Goal: Check status: Check status

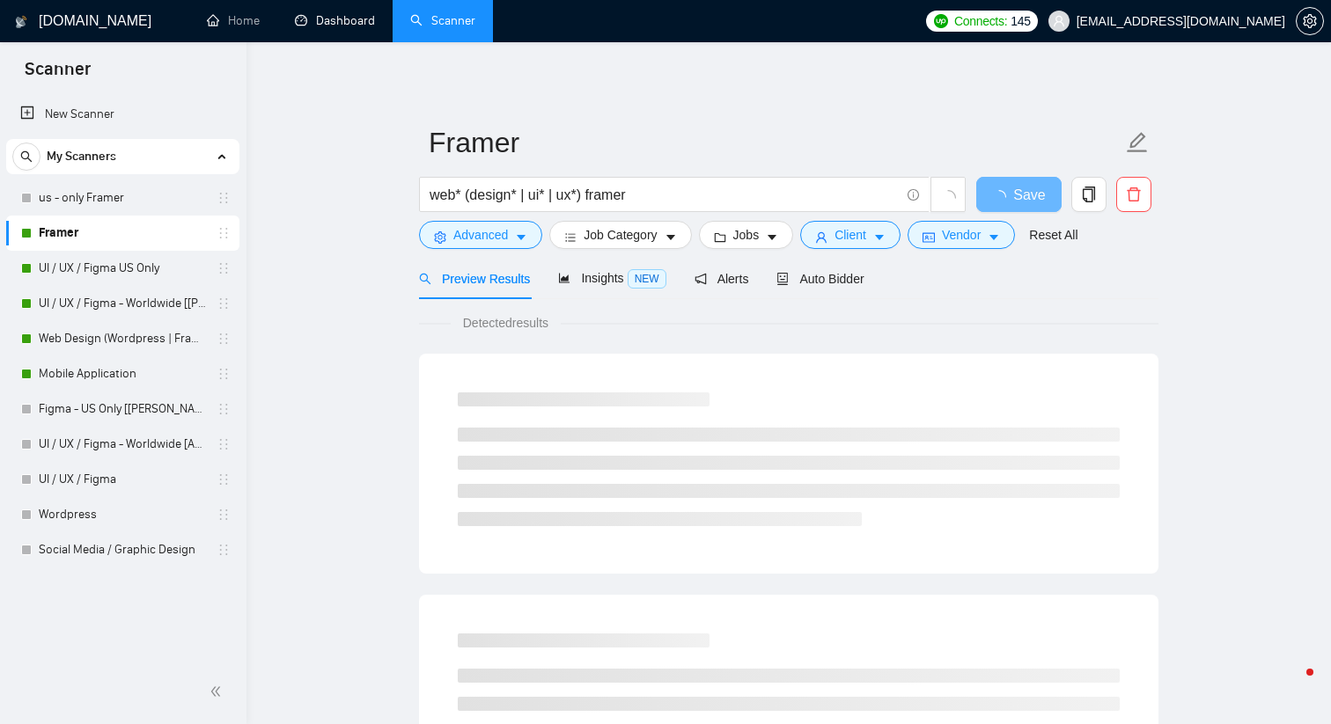
click at [364, 28] on link "Dashboard" at bounding box center [335, 20] width 80 height 15
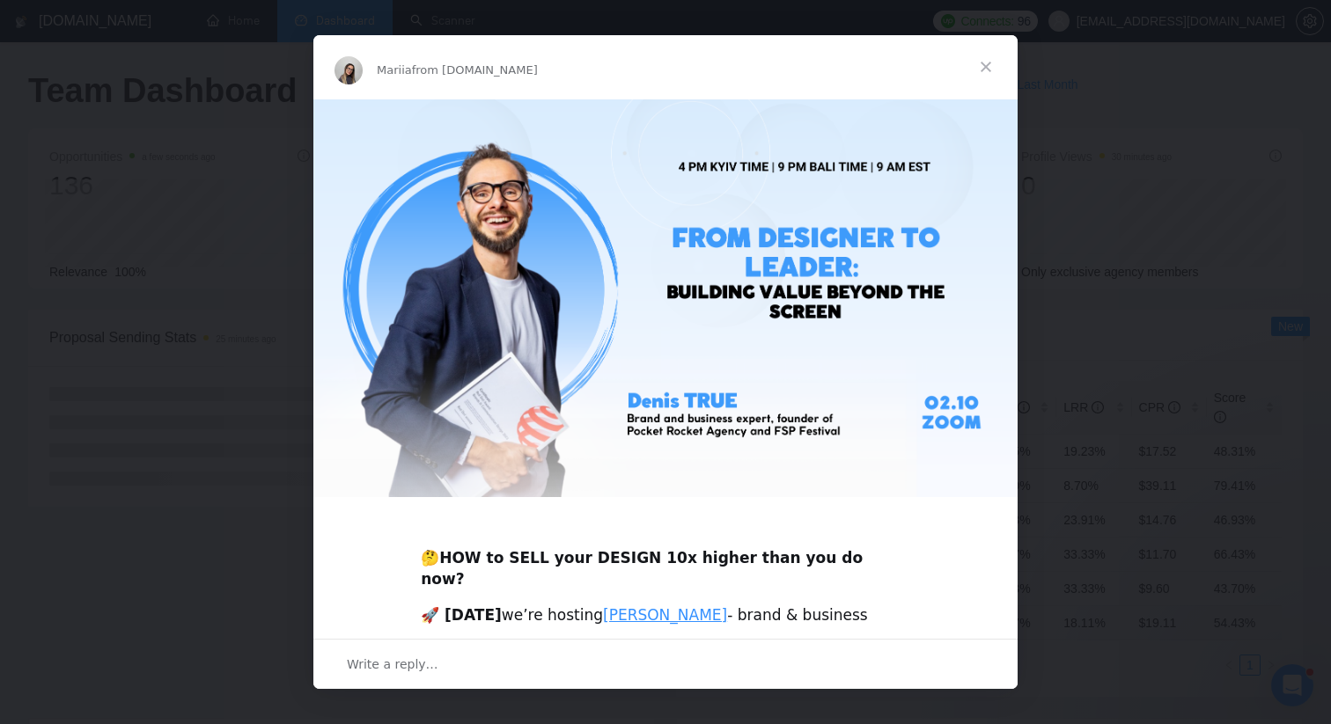
click at [984, 64] on span "Close" at bounding box center [985, 66] width 63 height 63
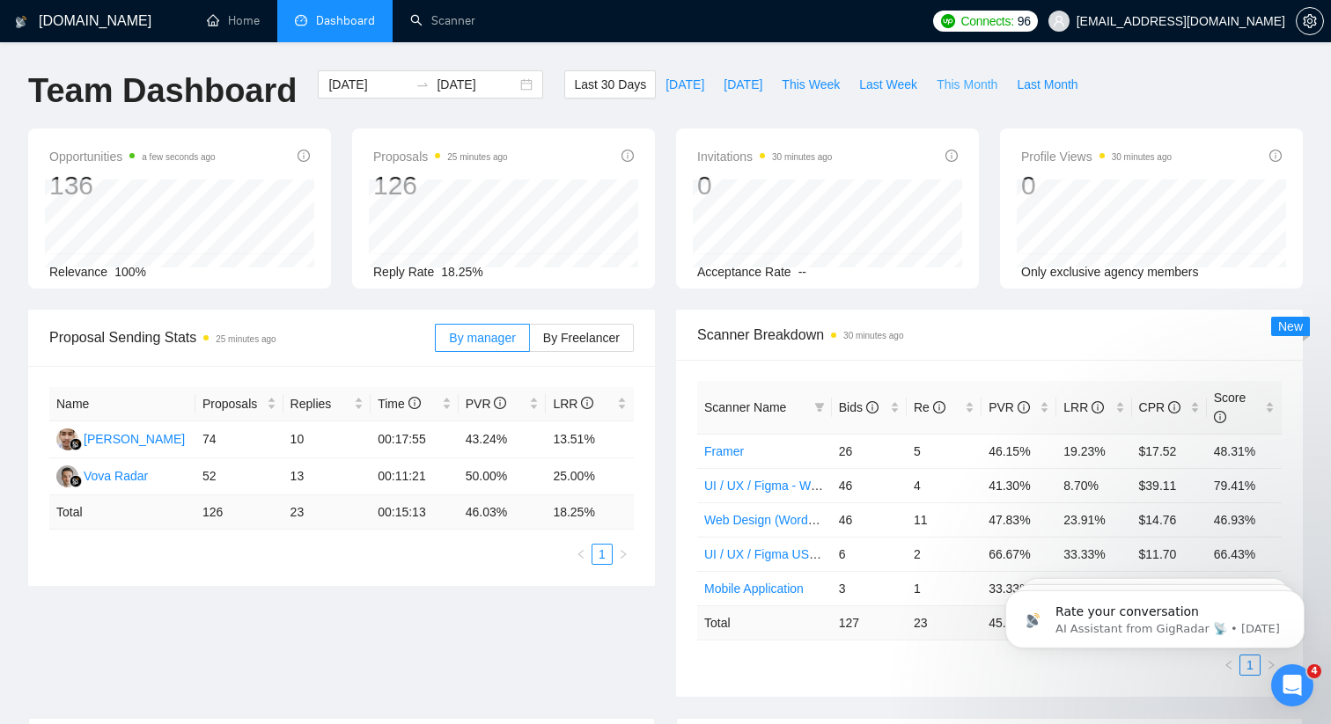
click at [986, 79] on span "This Month" at bounding box center [967, 84] width 61 height 19
click at [905, 87] on span "Last Week" at bounding box center [888, 84] width 58 height 19
type input "[DATE]"
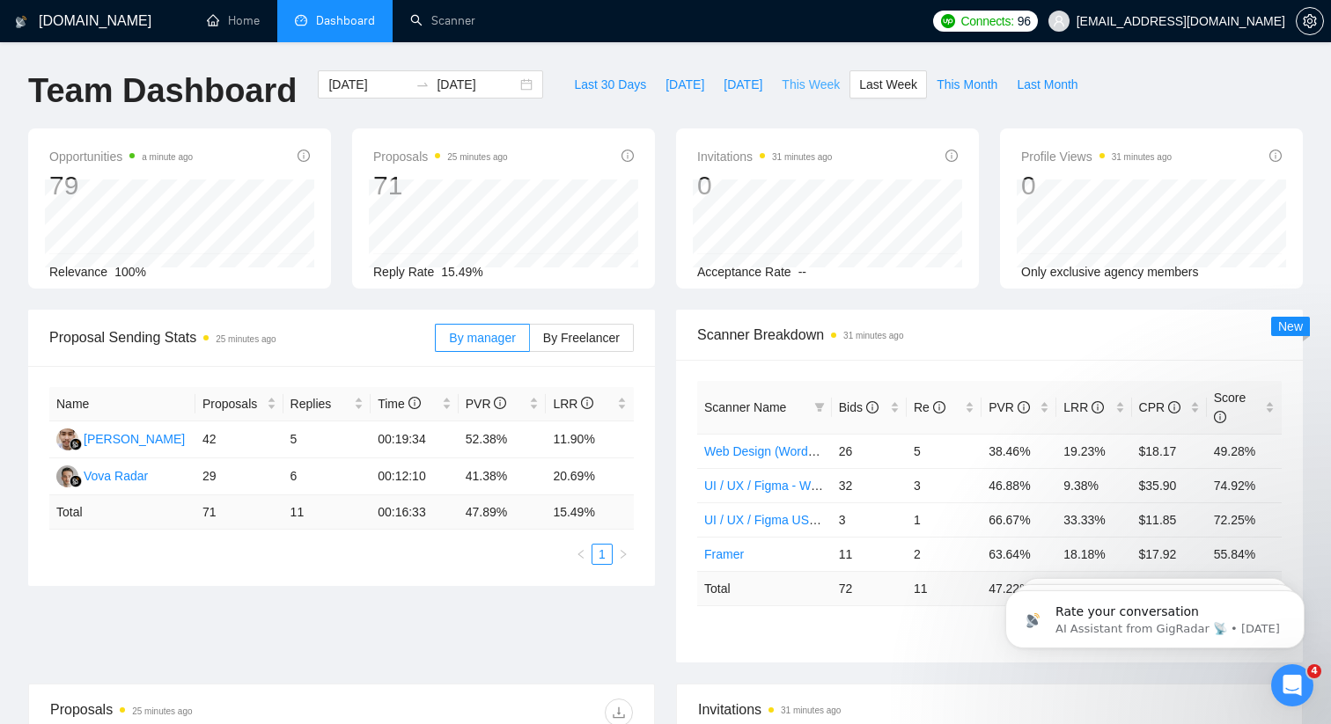
click at [829, 87] on span "This Week" at bounding box center [811, 84] width 58 height 19
type input "[DATE]"
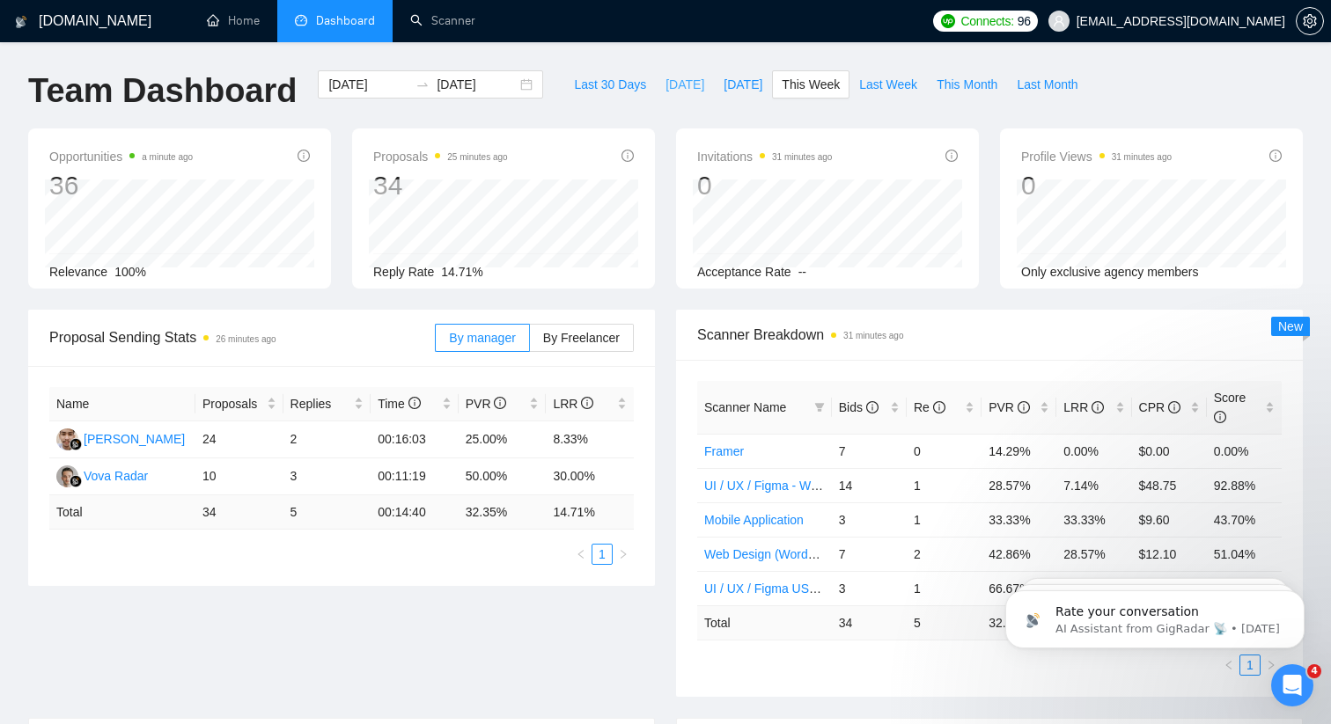
click at [665, 90] on span "[DATE]" at bounding box center [684, 84] width 39 height 19
type input "[DATE]"
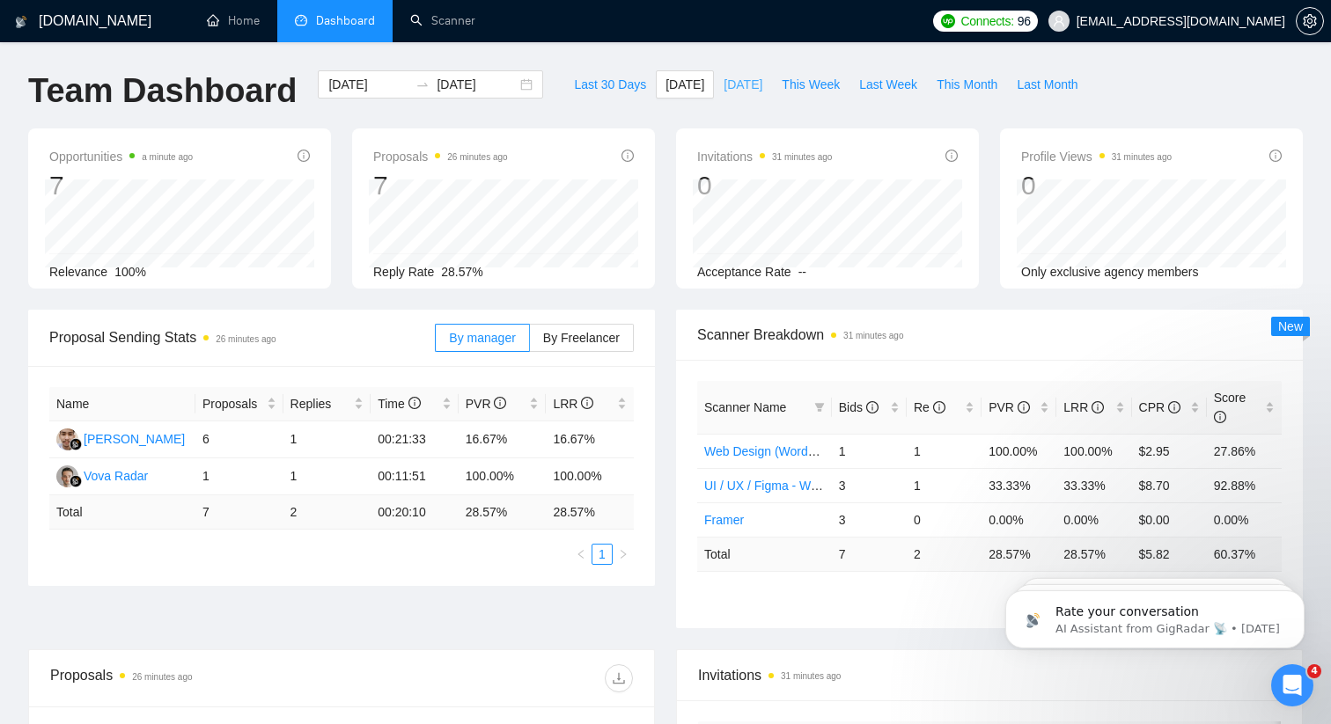
click at [727, 85] on span "[DATE]" at bounding box center [743, 84] width 39 height 19
type input "[DATE]"
